Goal: Navigation & Orientation: Find specific page/section

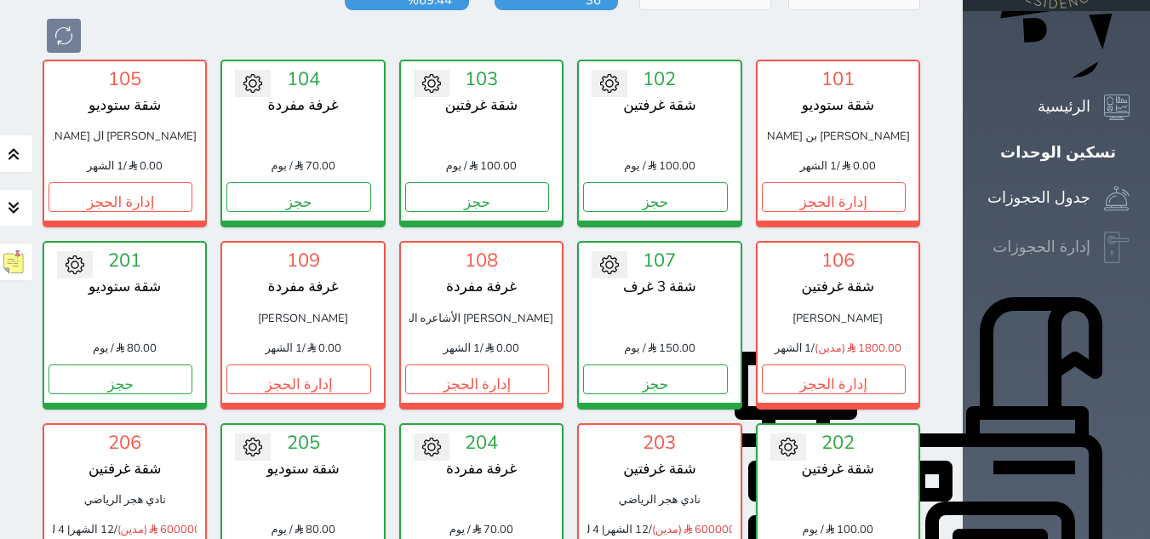
scroll to position [237, 0]
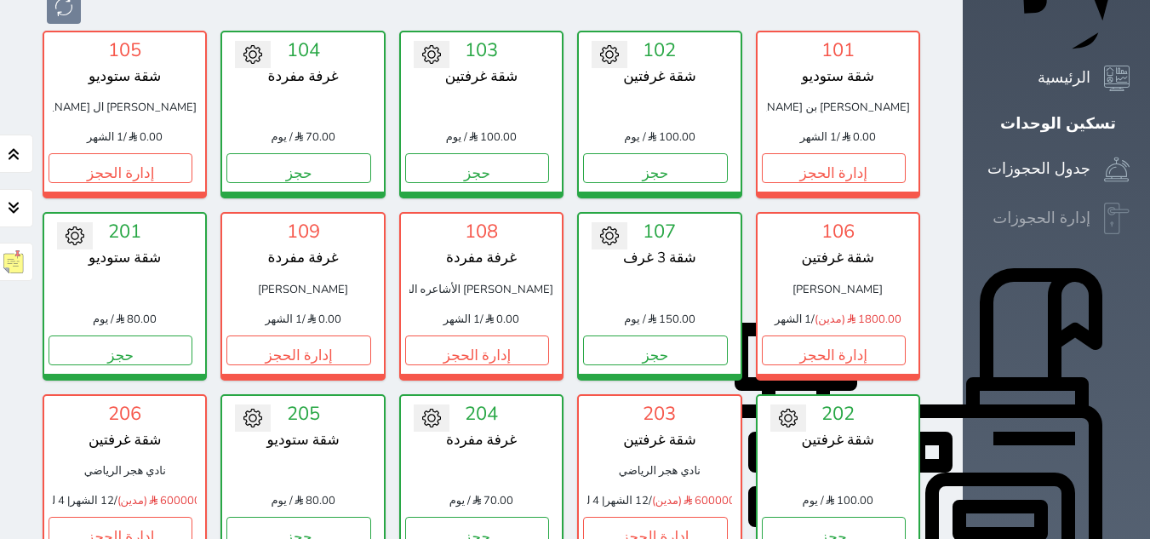
click at [1090, 206] on div "إدارة الحجوزات" at bounding box center [1042, 218] width 98 height 25
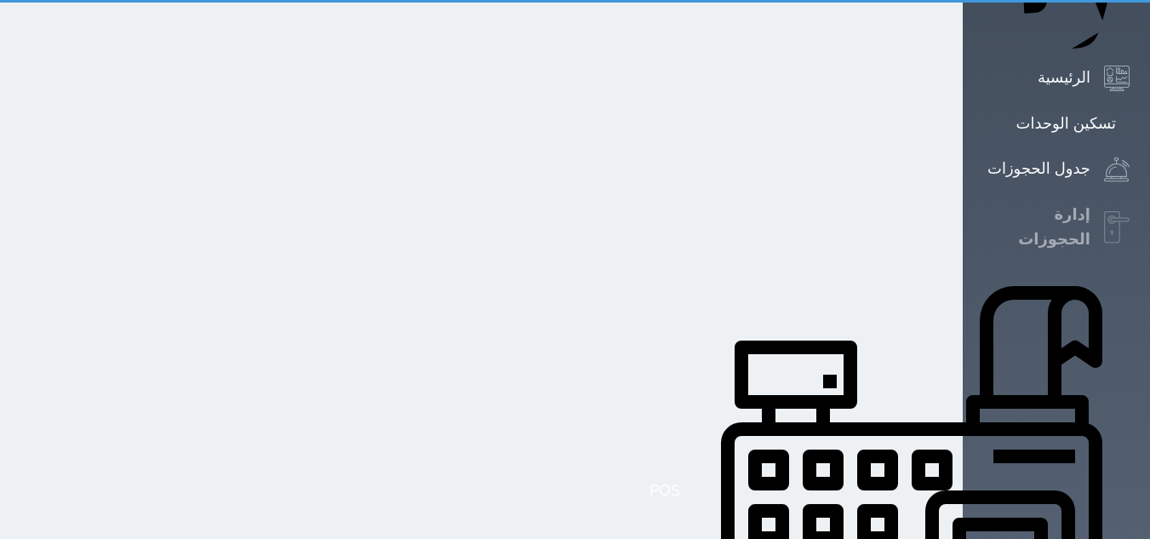
scroll to position [0, 0]
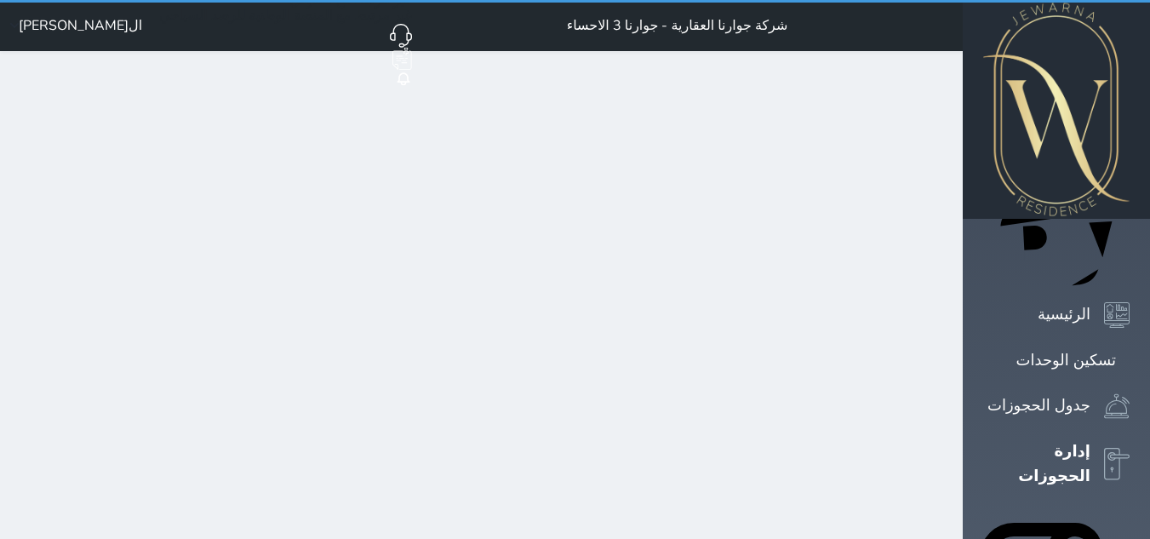
select select "open_all"
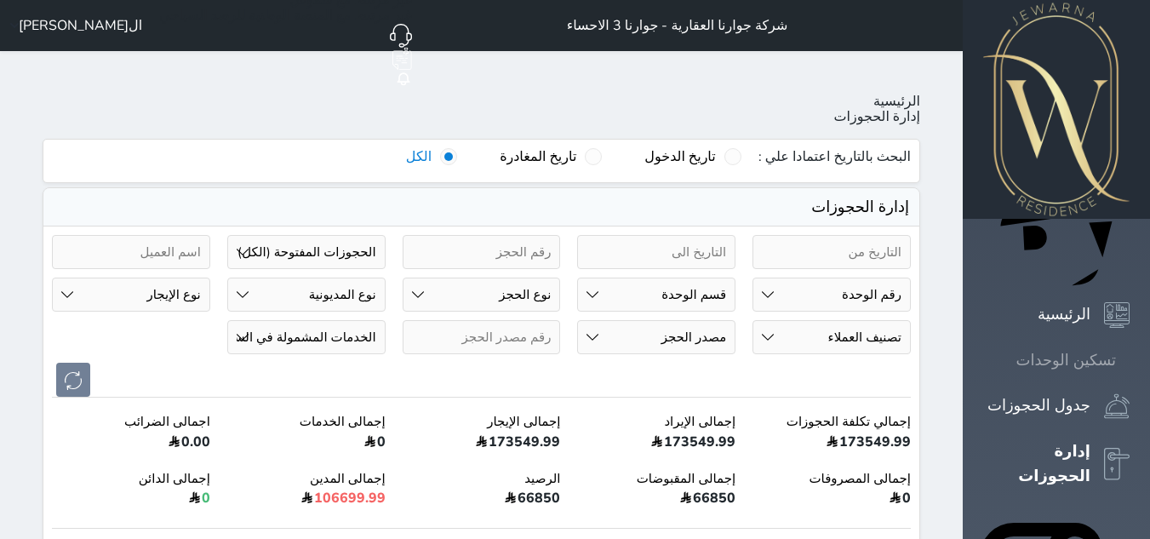
click at [1104, 348] on div "تسكين الوحدات" at bounding box center [1067, 360] width 100 height 25
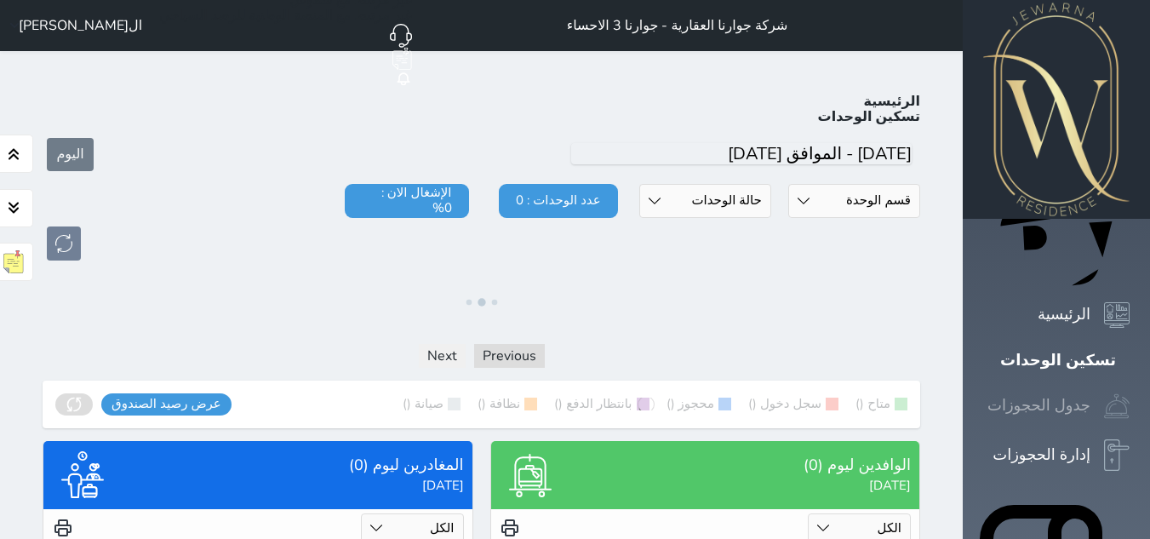
click at [1091, 393] on div "جدول الحجوزات" at bounding box center [1039, 405] width 103 height 25
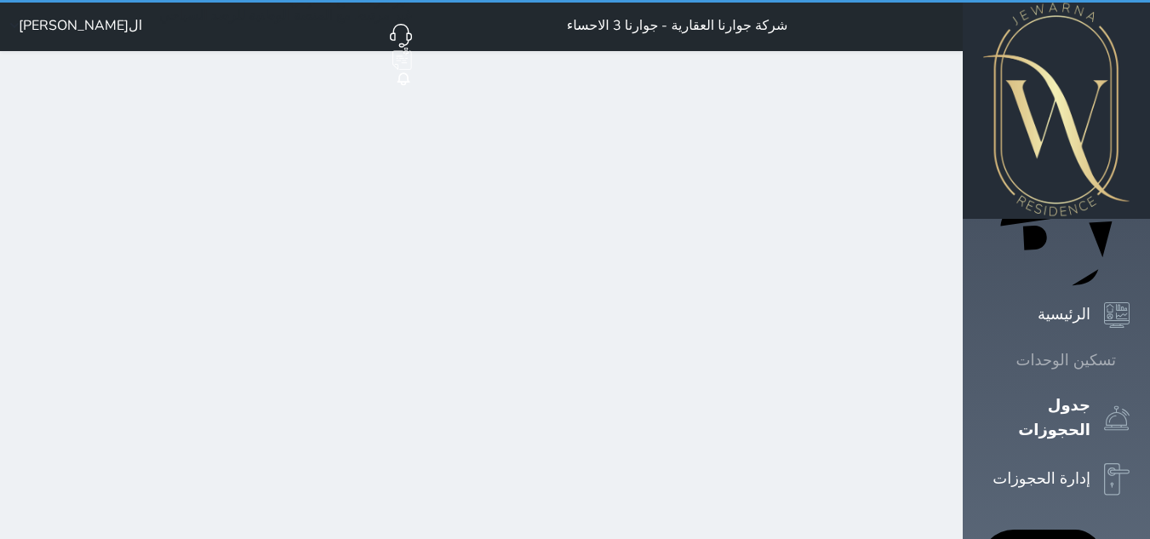
click at [1094, 348] on div "تسكين الوحدات" at bounding box center [1067, 360] width 100 height 25
